Goal: Find contact information: Find contact information

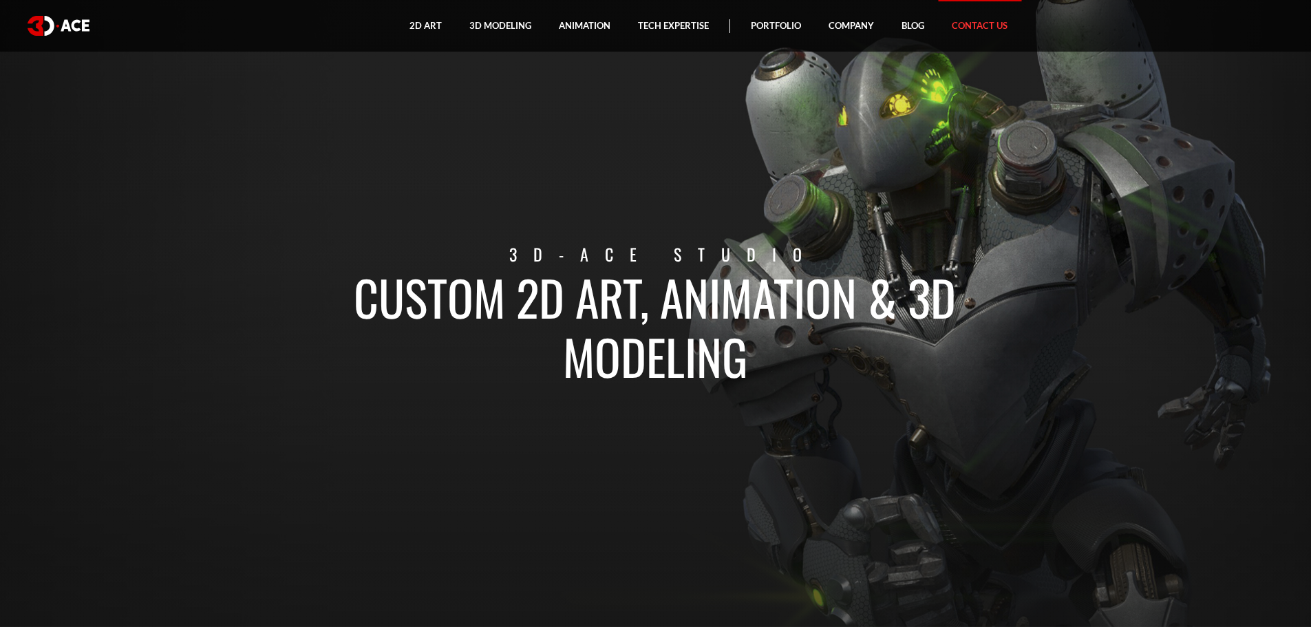
click at [975, 23] on link "Contact Us" at bounding box center [979, 26] width 83 height 52
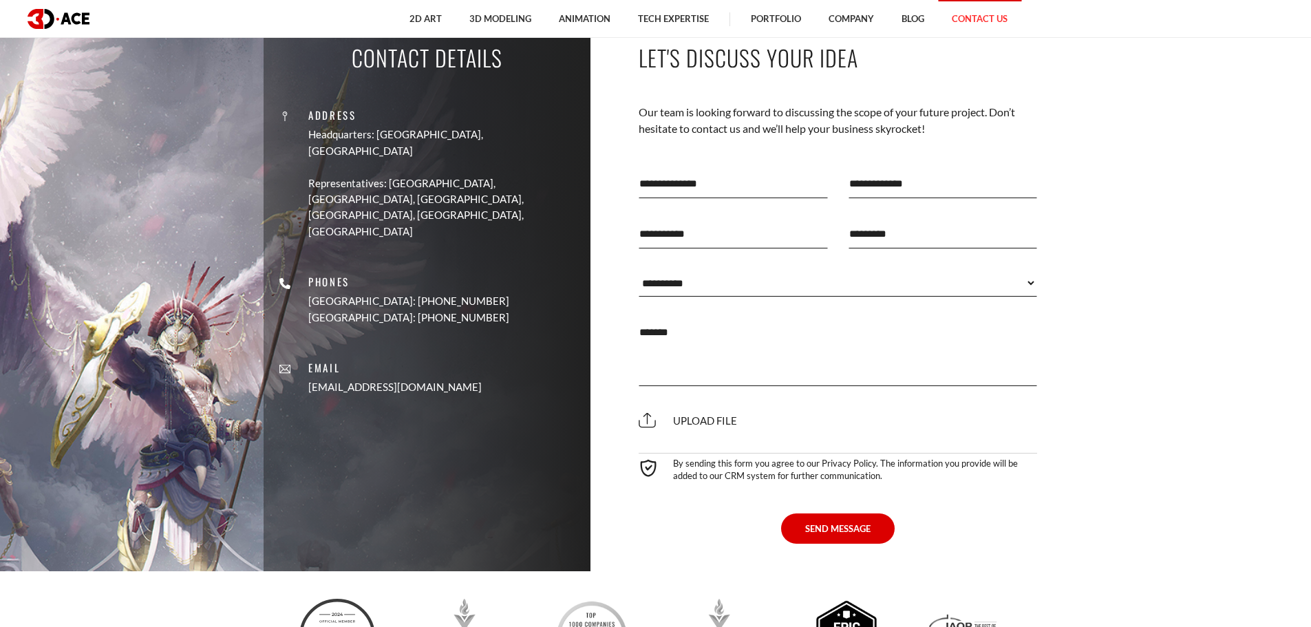
scroll to position [619, 0]
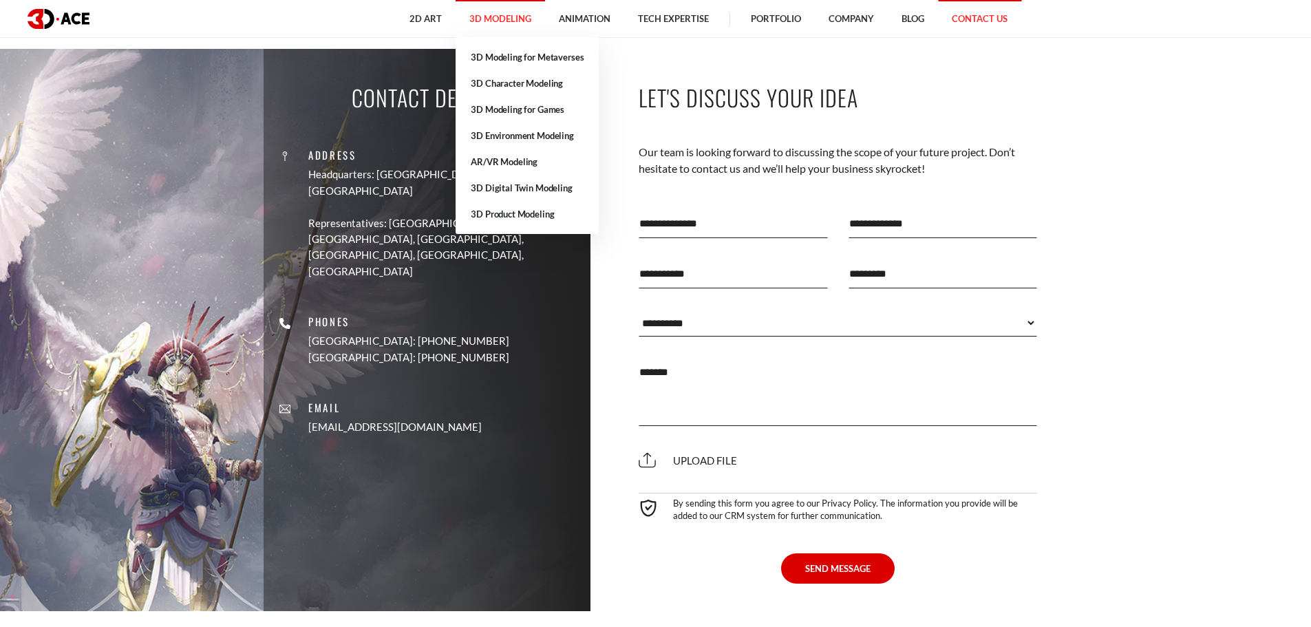
click at [508, 19] on link "3D Modeling" at bounding box center [499, 19] width 89 height 38
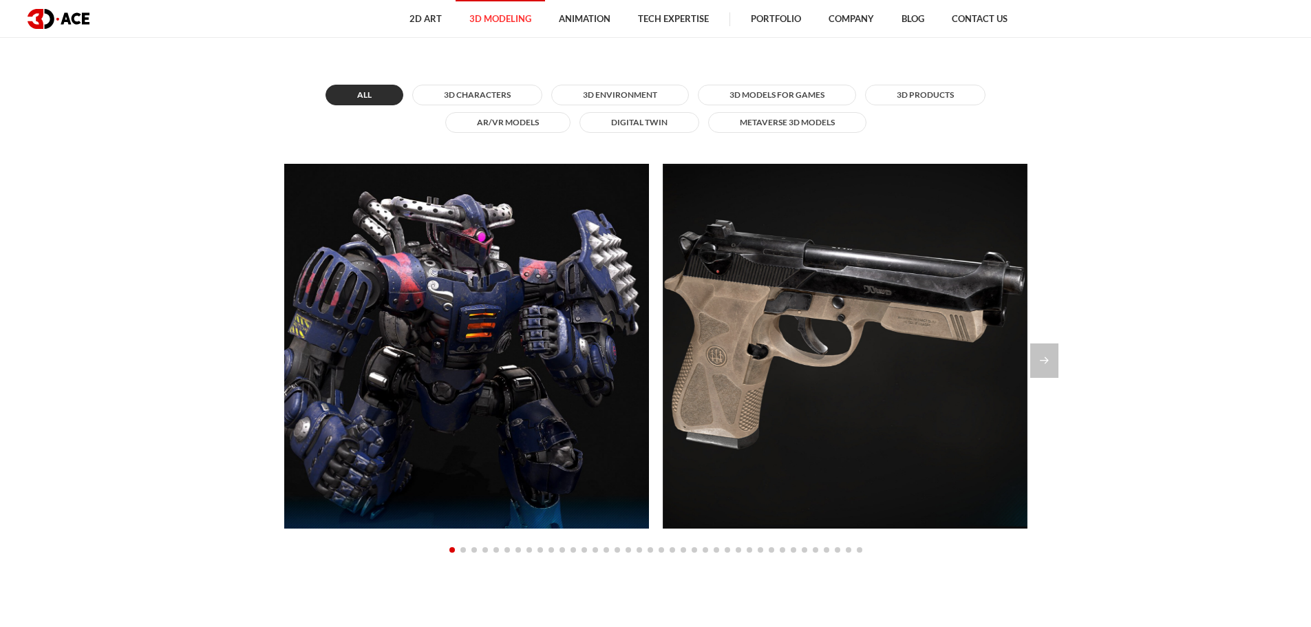
scroll to position [1307, 0]
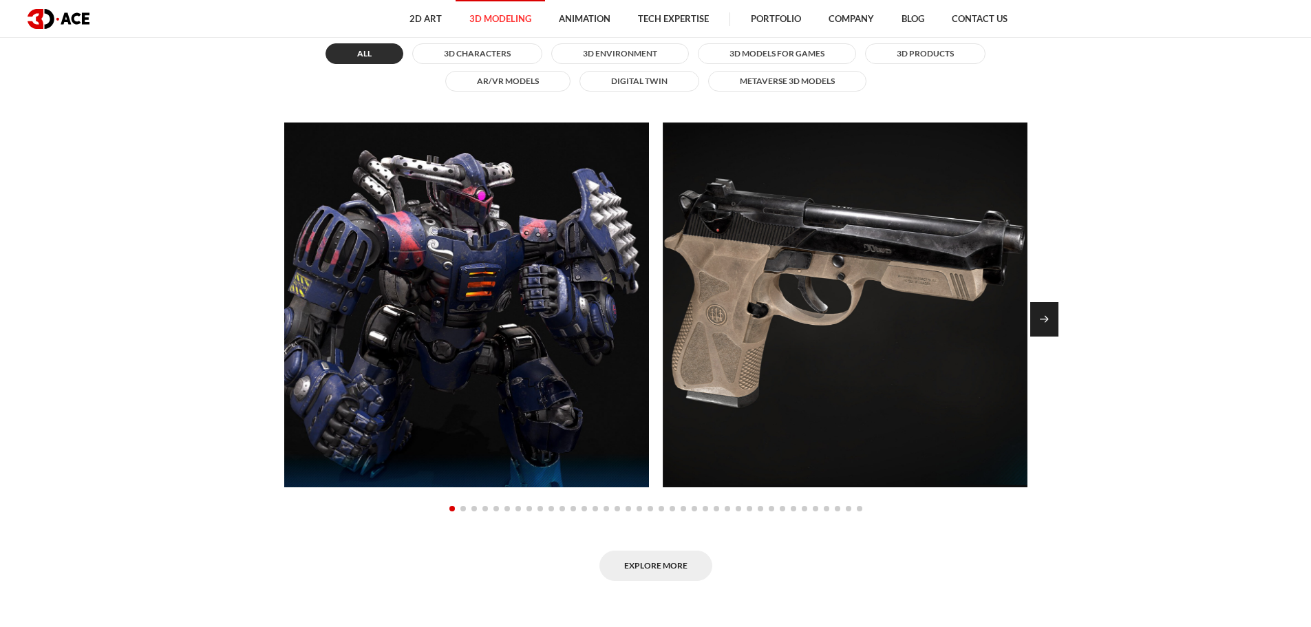
click at [1035, 314] on div "Next slide" at bounding box center [1044, 319] width 28 height 34
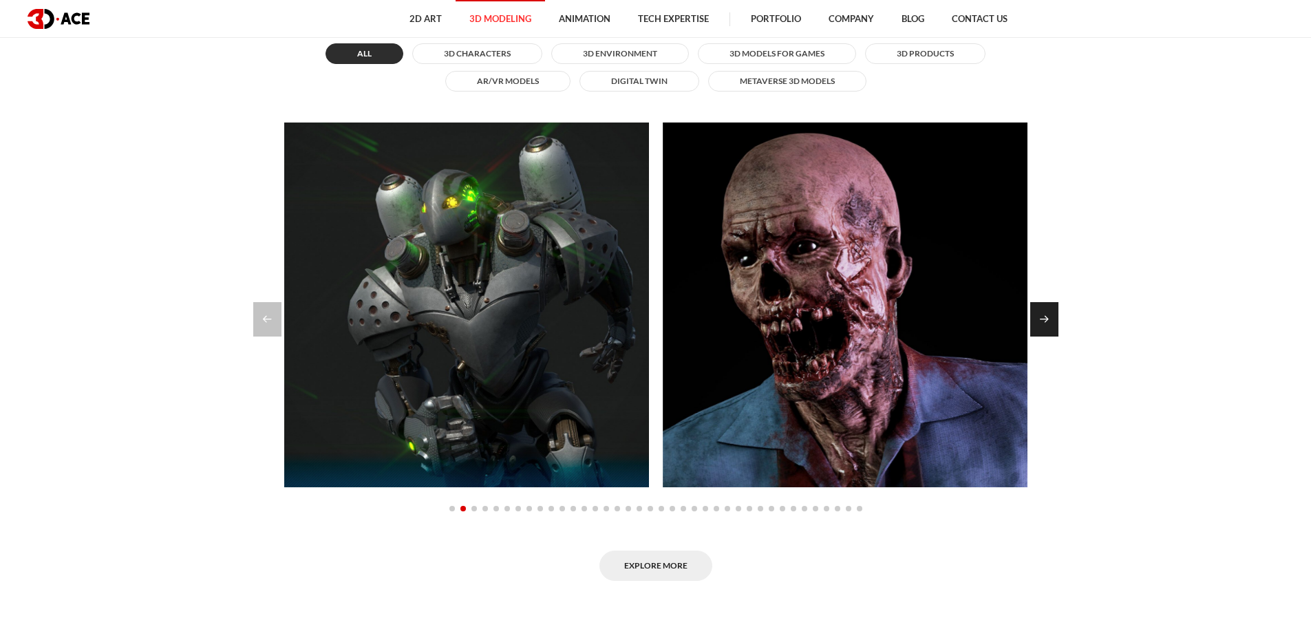
click at [1035, 314] on div "Next slide" at bounding box center [1044, 319] width 28 height 34
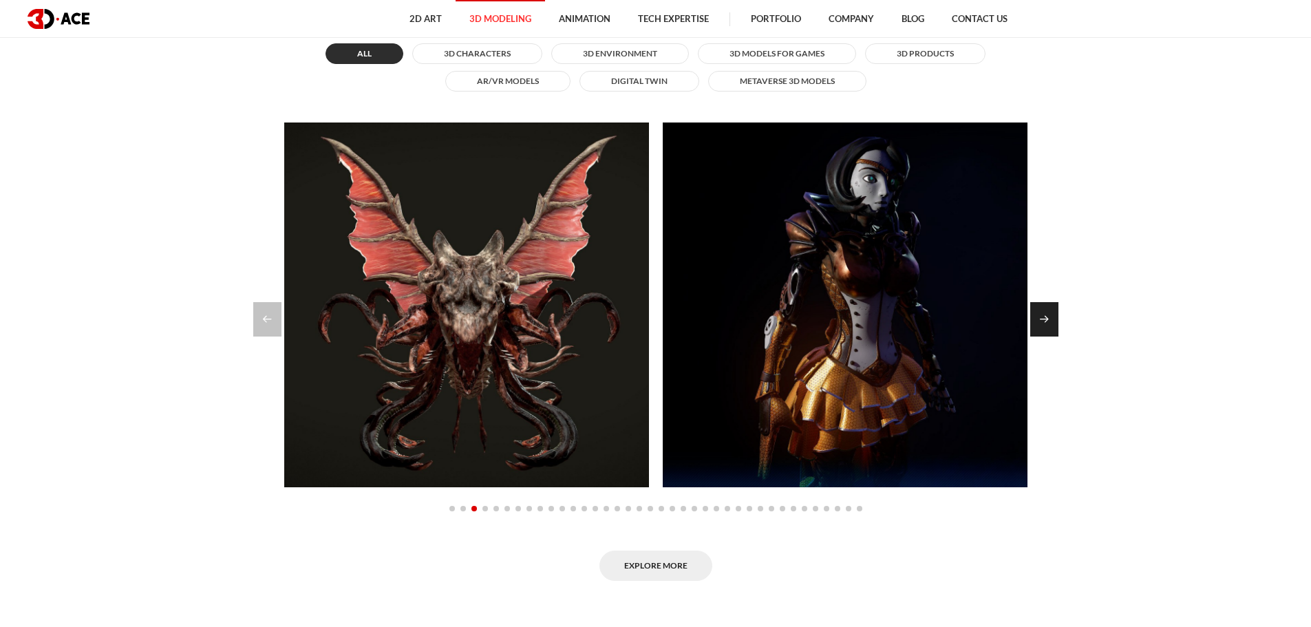
click at [1035, 314] on div "Next slide" at bounding box center [1044, 319] width 28 height 34
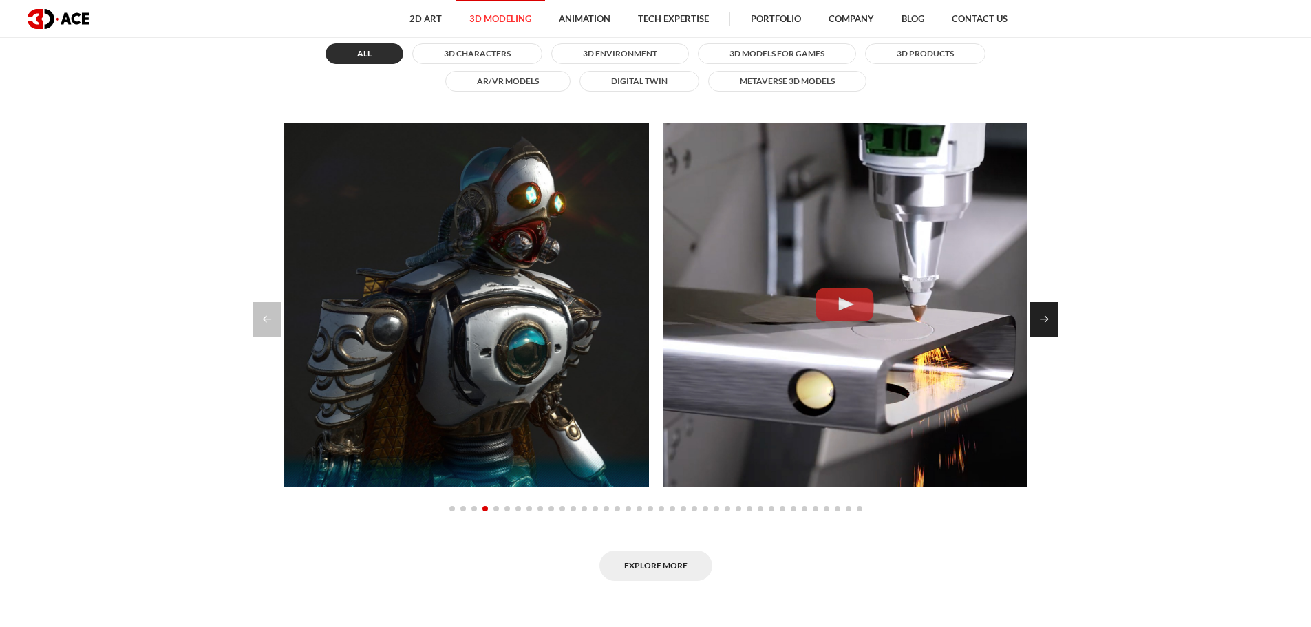
click at [1035, 314] on div "Next slide" at bounding box center [1044, 319] width 28 height 34
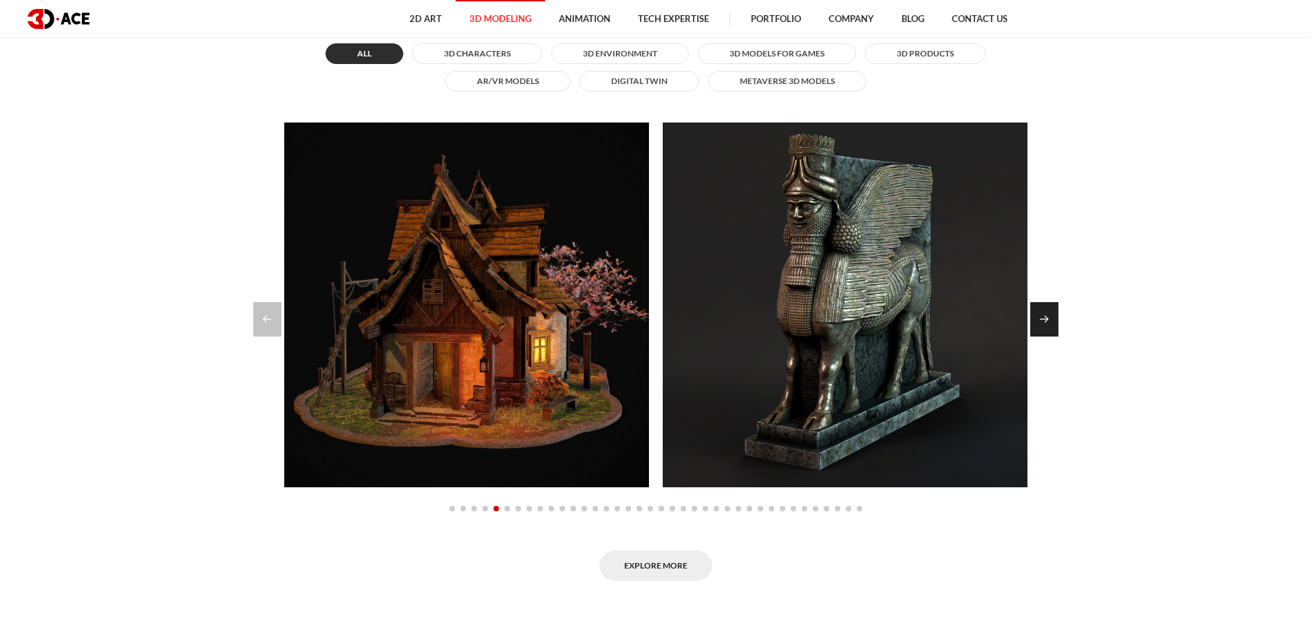
click at [1035, 314] on div "Next slide" at bounding box center [1044, 319] width 28 height 34
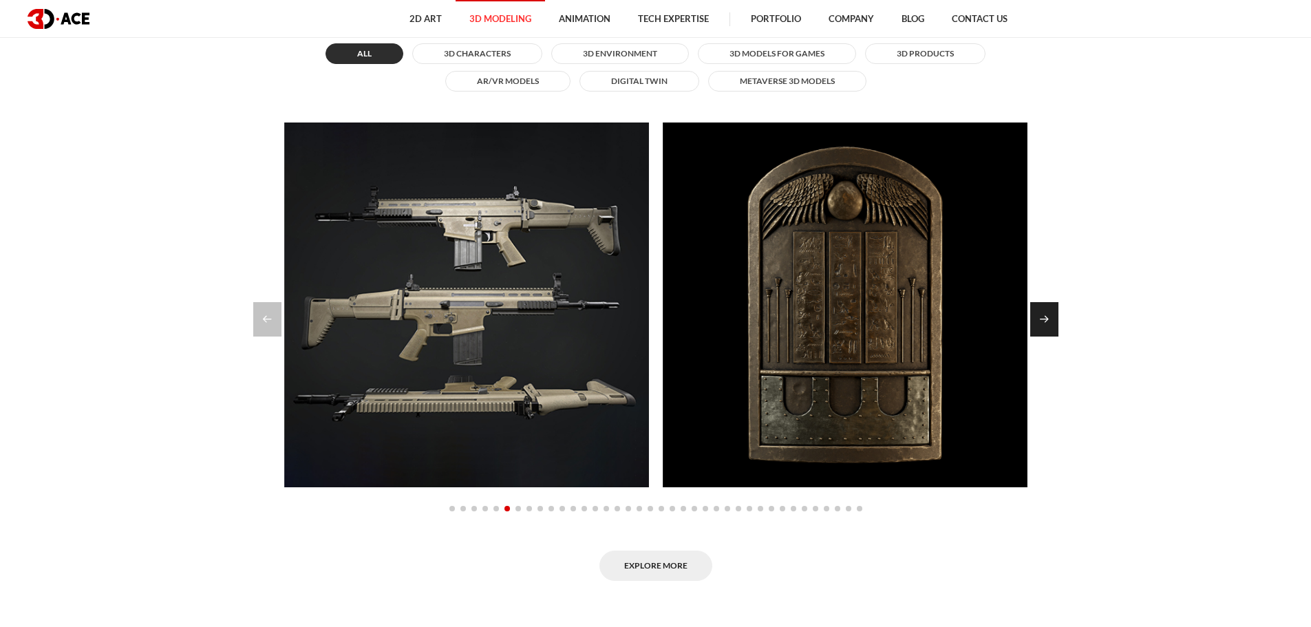
click at [1035, 314] on div "Next slide" at bounding box center [1044, 319] width 28 height 34
